Goal: Information Seeking & Learning: Learn about a topic

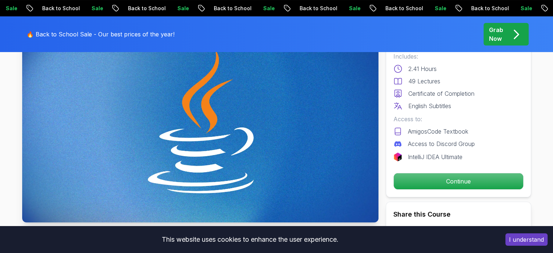
click at [433, 190] on div "Free Course Includes: 2.41 Hours 49 Lectures Certificate of Completion English …" at bounding box center [458, 109] width 145 height 175
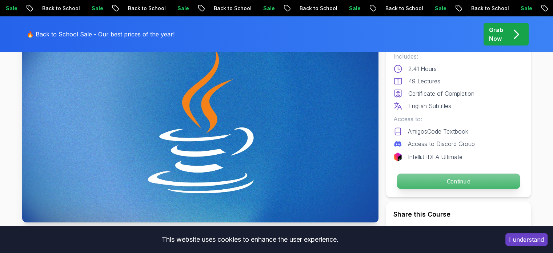
click at [430, 178] on p "Continue" at bounding box center [457, 180] width 123 height 15
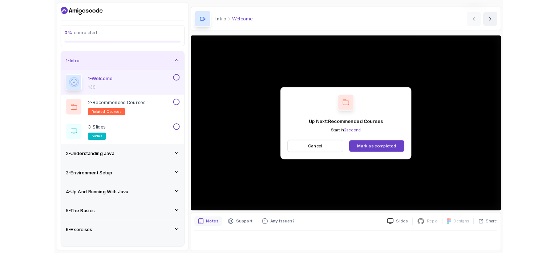
scroll to position [82, 0]
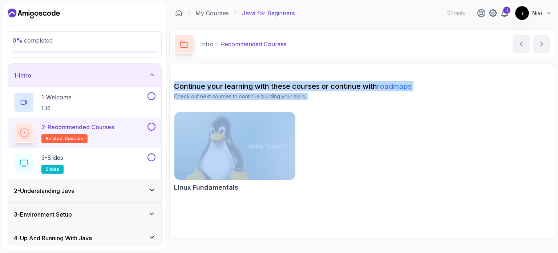
click at [426, 116] on div "Linux Fundamentals" at bounding box center [362, 153] width 377 height 83
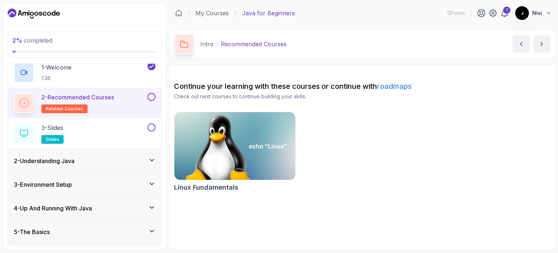
scroll to position [22, 0]
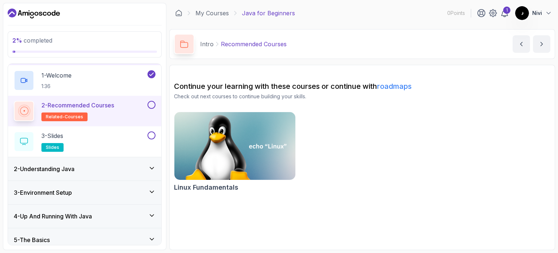
click at [152, 106] on button at bounding box center [152, 105] width 8 height 8
click at [91, 108] on p "2 - Recommended Courses" at bounding box center [77, 105] width 73 height 9
click at [110, 144] on div "3 - Slides slides" at bounding box center [80, 141] width 132 height 20
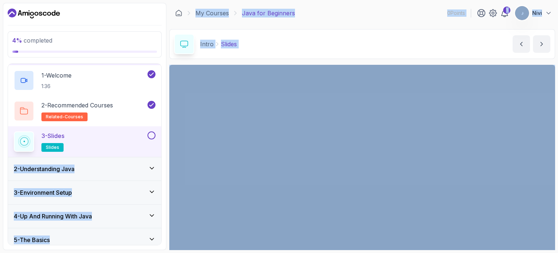
drag, startPoint x: 156, startPoint y: 129, endPoint x: 173, endPoint y: 129, distance: 16.7
click at [145, 57] on div "4 % completed 1 - Intro 1 - Welcome 1:36 2 - Recommended Courses related-course…" at bounding box center [85, 126] width 164 height 247
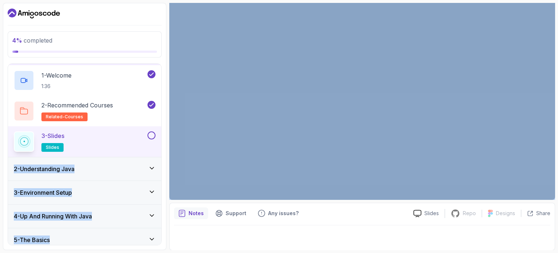
scroll to position [76, 0]
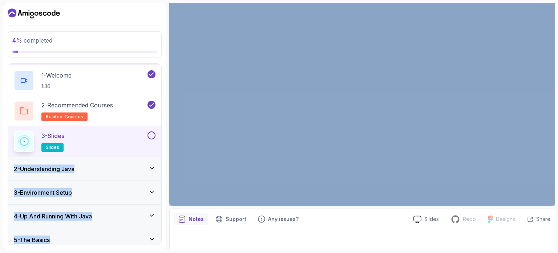
click at [150, 133] on button at bounding box center [152, 135] width 8 height 8
click at [150, 133] on icon at bounding box center [151, 135] width 7 height 7
click at [150, 133] on button at bounding box center [152, 135] width 8 height 8
click at [103, 176] on div "2 - Understanding Java" at bounding box center [84, 168] width 153 height 23
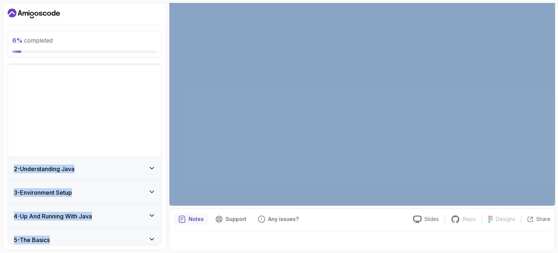
scroll to position [0, 0]
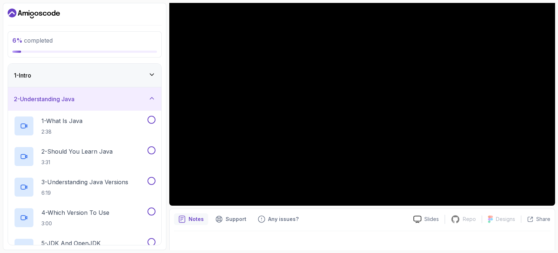
click at [131, 13] on div at bounding box center [85, 14] width 154 height 12
